Goal: Information Seeking & Learning: Learn about a topic

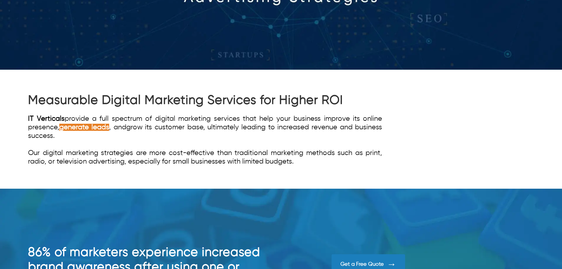
scroll to position [206, 0]
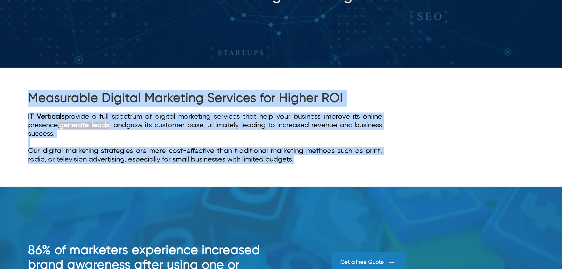
drag, startPoint x: 323, startPoint y: 166, endPoint x: 14, endPoint y: 95, distance: 317.7
click at [14, 95] on div "Measurable Digital Marketing Services for Higher ROI IT Verticals provide a ful…" at bounding box center [281, 127] width 562 height 119
drag, startPoint x: 30, startPoint y: 104, endPoint x: 334, endPoint y: 164, distance: 309.1
click at [334, 164] on div "Measurable Digital Marketing Services for Higher ROI IT Verticals provide a ful…" at bounding box center [281, 127] width 562 height 119
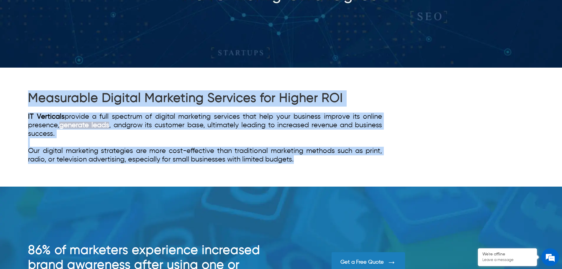
click at [334, 164] on div "Measurable Digital Marketing Services for Higher ROI IT Verticals provide a ful…" at bounding box center [281, 127] width 506 height 119
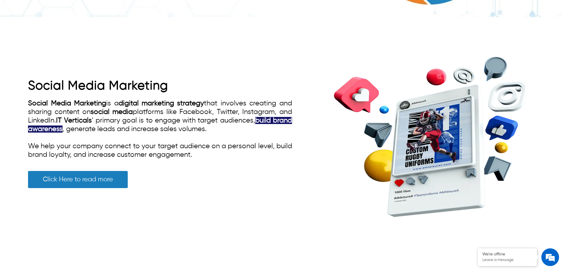
scroll to position [708, 0]
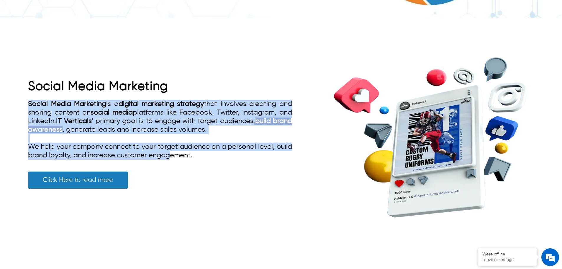
drag, startPoint x: 22, startPoint y: 98, endPoint x: 187, endPoint y: 155, distance: 174.3
click at [187, 155] on div "Social Media Marketing Social Media Marketing is a digital marketing strategy t…" at bounding box center [281, 137] width 562 height 230
click at [187, 155] on span "Social Media Marketing is a digital marketing strategy that involves creating a…" at bounding box center [160, 129] width 264 height 58
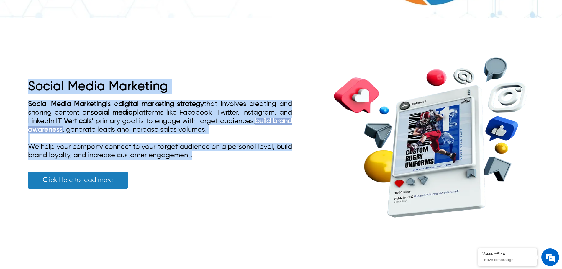
drag, startPoint x: 196, startPoint y: 152, endPoint x: 9, endPoint y: 82, distance: 199.8
click at [9, 82] on div "Social Media Marketing Social Media Marketing is a digital marketing strategy t…" at bounding box center [281, 137] width 562 height 230
drag, startPoint x: 9, startPoint y: 82, endPoint x: 234, endPoint y: 153, distance: 236.0
click at [234, 153] on div "Social Media Marketing Social Media Marketing is a digital marketing strategy t…" at bounding box center [281, 137] width 562 height 230
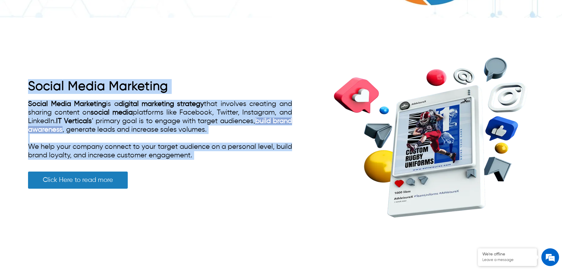
click at [234, 152] on div "Social Media Marketing is a digital marketing strategy that involves creating a…" at bounding box center [160, 130] width 264 height 60
drag, startPoint x: 234, startPoint y: 152, endPoint x: 30, endPoint y: 82, distance: 215.5
click at [30, 82] on div "Social Media Marketing Social Media Marketing is a digital marketing strategy t…" at bounding box center [160, 137] width 264 height 117
click at [30, 82] on link "Social Media Marketing" at bounding box center [98, 86] width 140 height 12
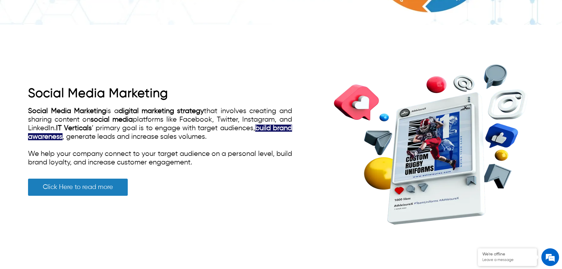
scroll to position [708, 0]
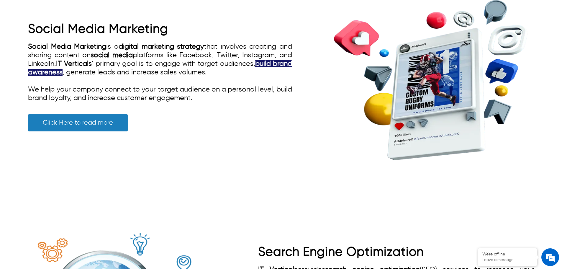
scroll to position [677, 0]
